Goal: Task Accomplishment & Management: Manage account settings

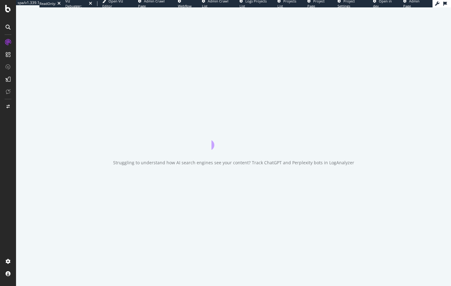
click at [267, 3] on span "Logs Projects List" at bounding box center [253, 4] width 27 height 10
click at [161, 5] on span "Admin Crawl Page" at bounding box center [151, 4] width 27 height 10
click at [320, 2] on span "Project Page" at bounding box center [315, 4] width 17 height 10
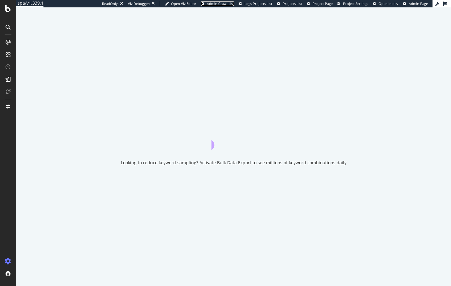
click at [222, 4] on span "Admin Crawl List" at bounding box center [220, 3] width 27 height 5
